Goal: Task Accomplishment & Management: Use online tool/utility

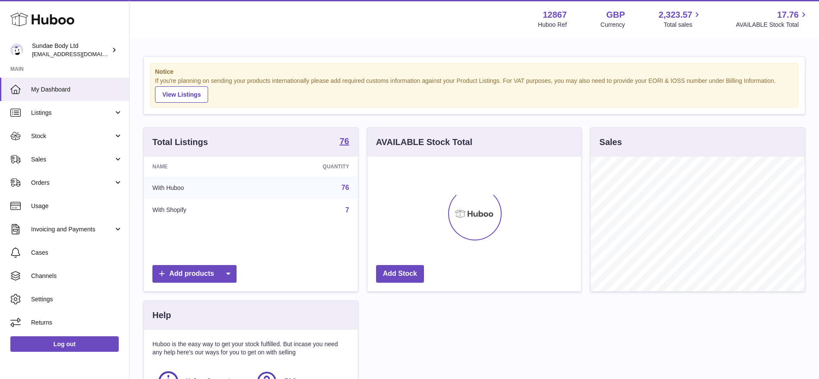
scroll to position [135, 214]
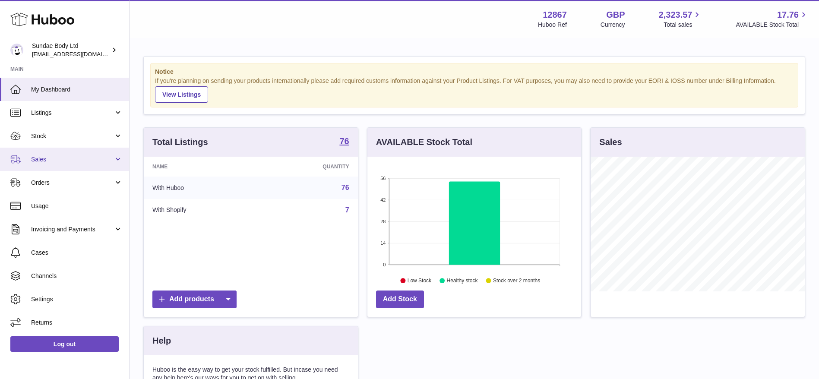
click at [75, 157] on span "Sales" at bounding box center [72, 159] width 82 height 8
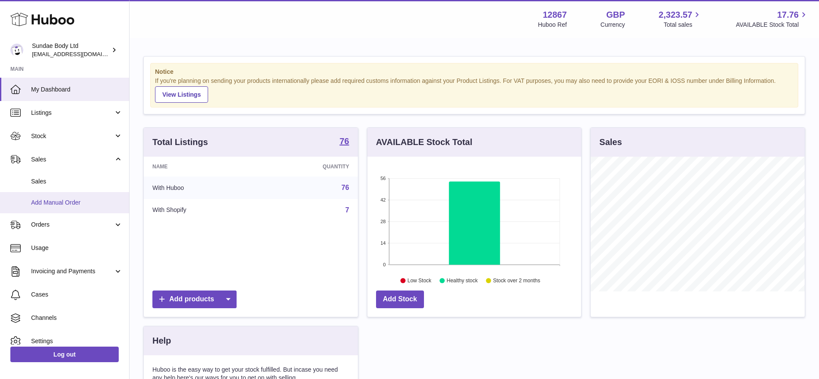
click at [64, 204] on span "Add Manual Order" at bounding box center [77, 203] width 92 height 8
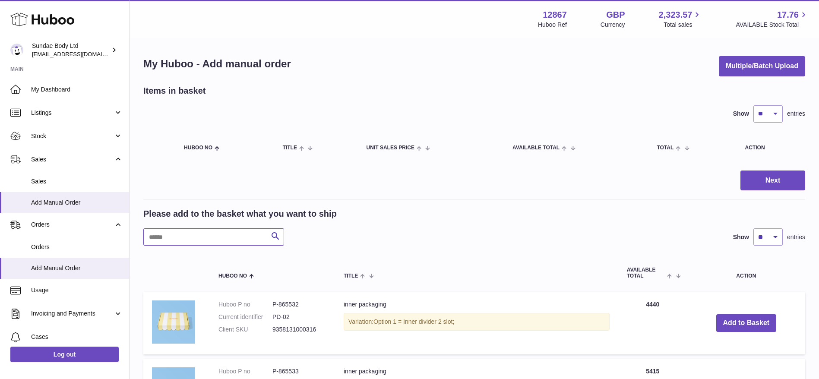
paste input "*******"
click at [229, 234] on input "*******" at bounding box center [213, 236] width 141 height 17
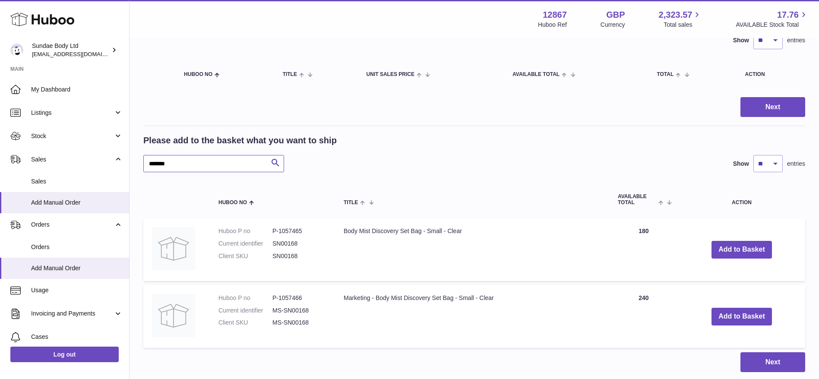
scroll to position [75, 0]
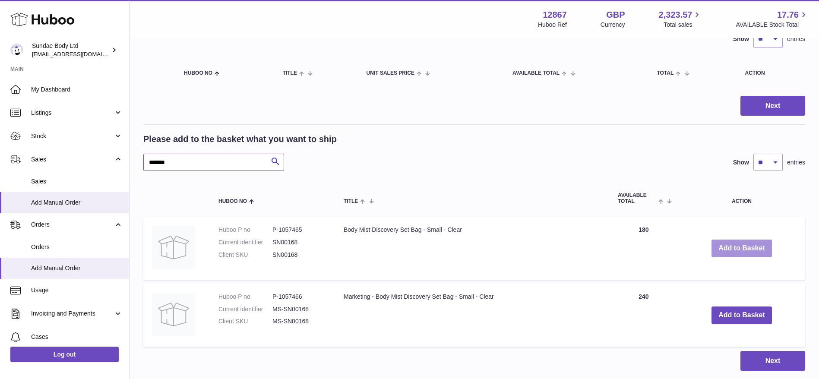
type input "*******"
click at [754, 247] on button "Add to Basket" at bounding box center [742, 249] width 60 height 18
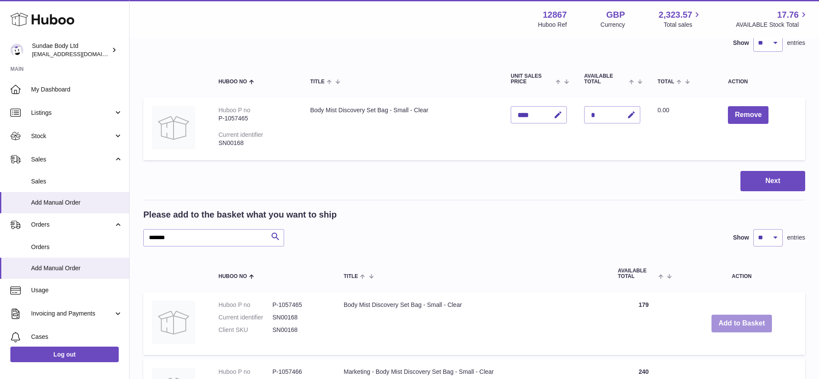
scroll to position [70, 0]
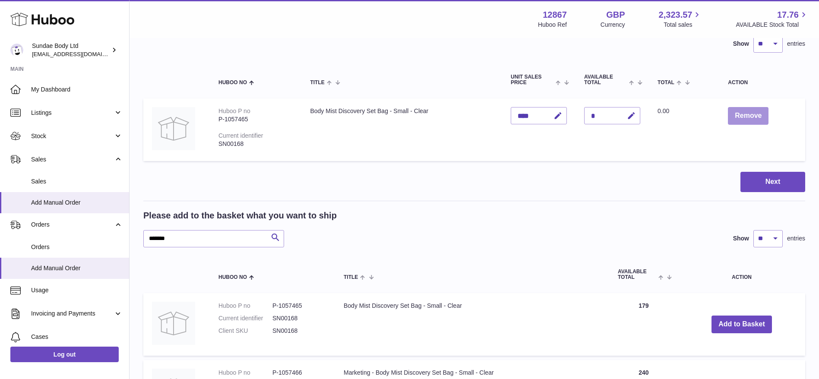
click at [752, 121] on button "Remove" at bounding box center [748, 116] width 41 height 18
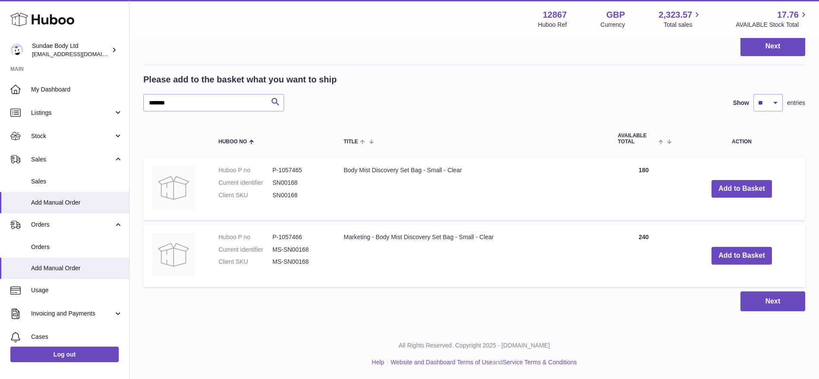
scroll to position [135, 0]
click at [289, 171] on dd "P-1057465" at bounding box center [299, 170] width 54 height 8
copy dl "P-1057465"
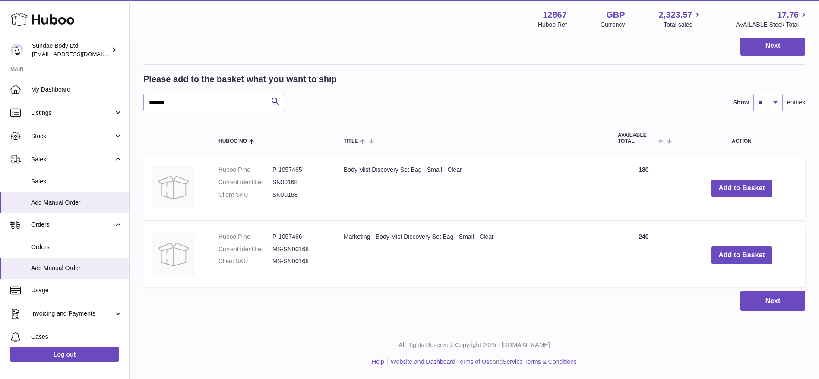
click at [291, 238] on dd "P-1057466" at bounding box center [299, 237] width 54 height 8
copy dl "P-1057466"
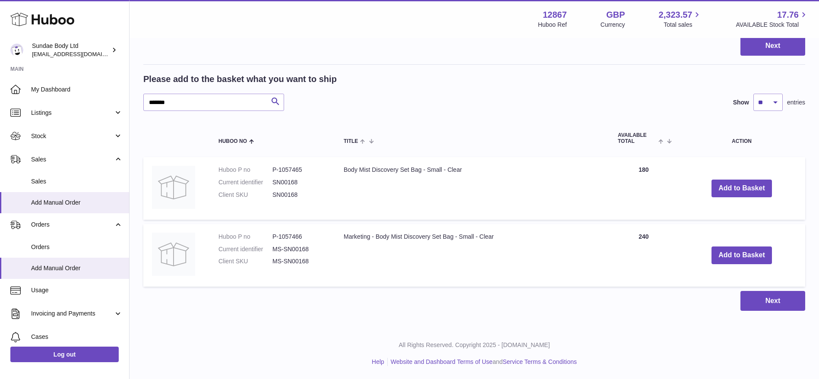
click at [412, 79] on div "Please add to the basket what you want to ship" at bounding box center [474, 79] width 662 height 12
